Goal: Find specific page/section: Find specific page/section

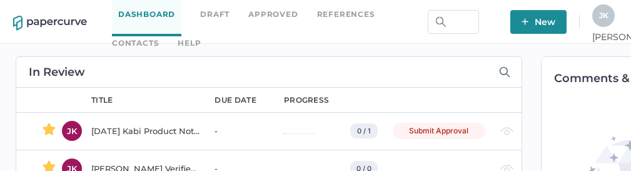
click at [159, 36] on link "Contacts" at bounding box center [135, 43] width 47 height 14
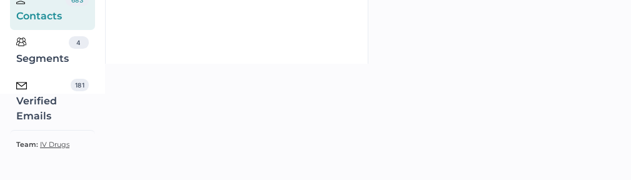
click at [37, 115] on div "Verified Emails" at bounding box center [43, 101] width 54 height 45
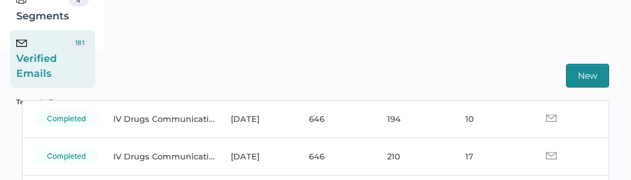
scroll to position [89, 0]
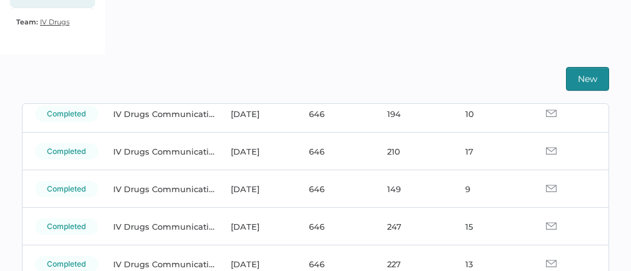
scroll to position [93, 0]
